Goal: Information Seeking & Learning: Understand process/instructions

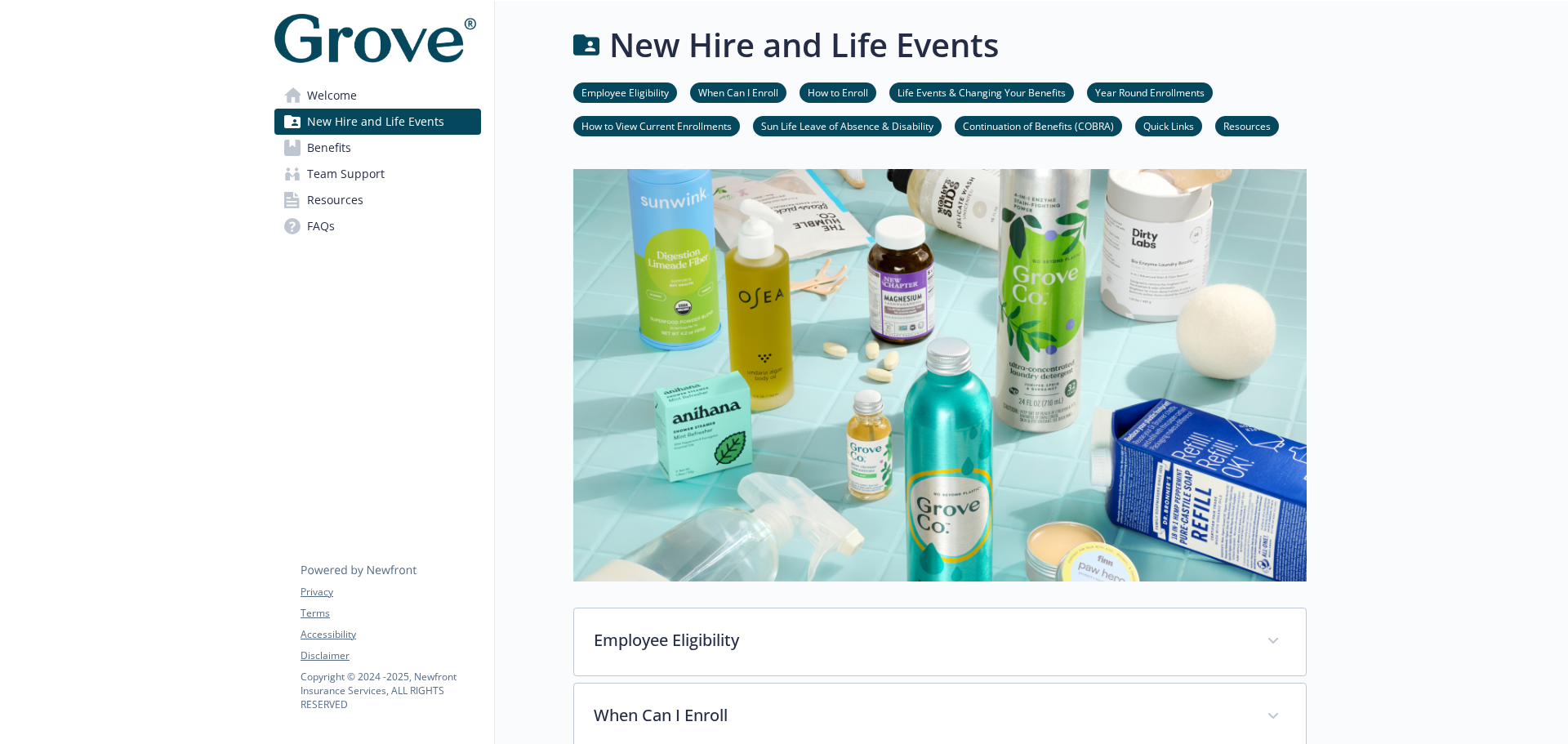
scroll to position [735, 0]
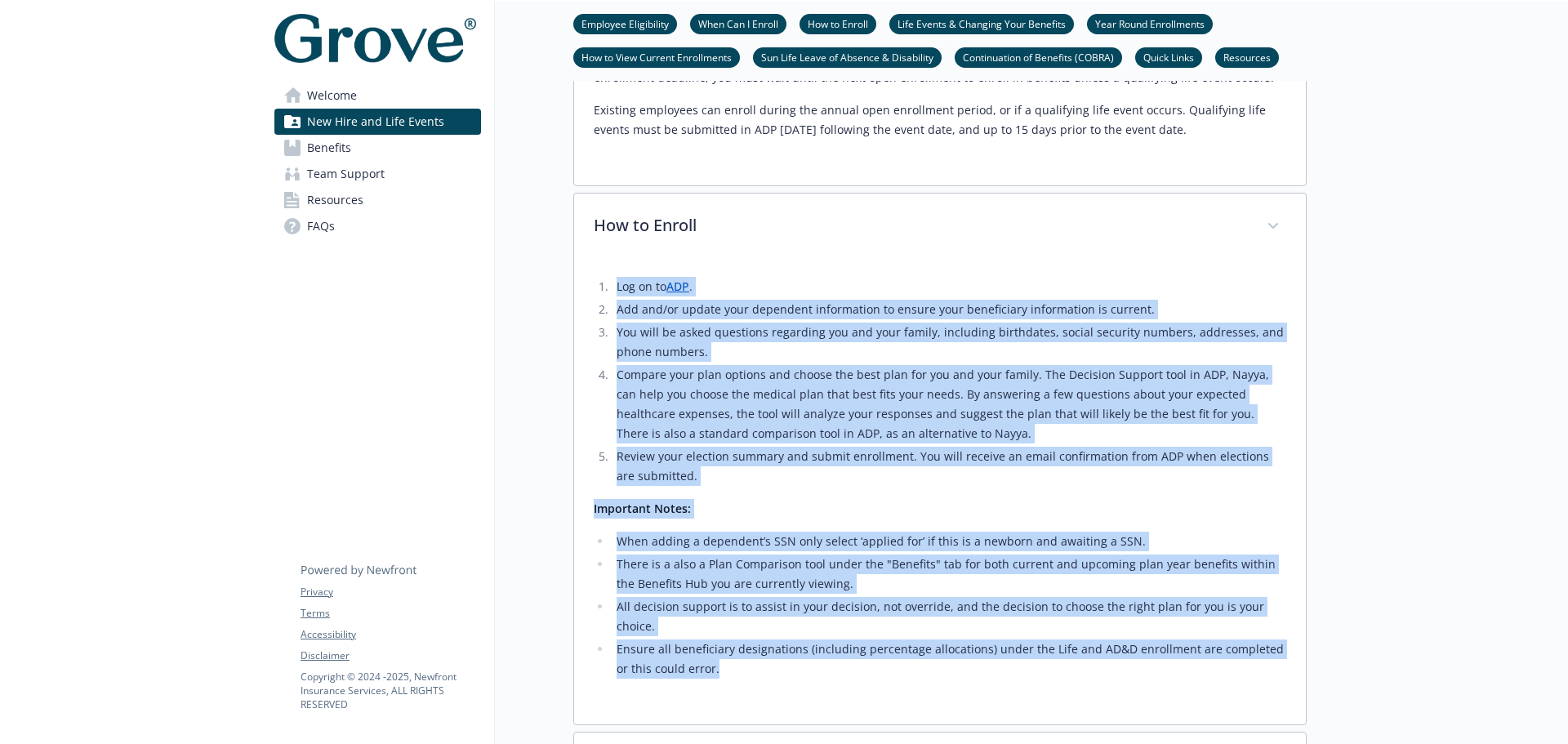
click at [825, 438] on li "Compare your plan options and choose the best plan for you and your family. The…" at bounding box center [948, 404] width 674 height 78
